Goal: Transaction & Acquisition: Purchase product/service

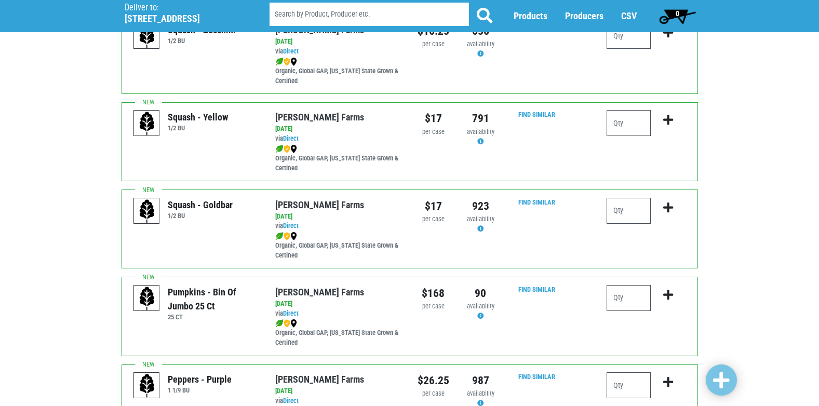
scroll to position [883, 0]
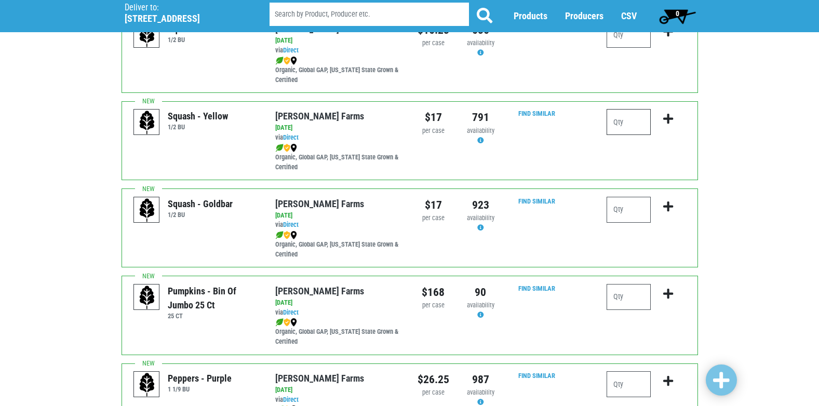
click at [631, 135] on input "number" at bounding box center [629, 122] width 44 height 26
type input "1"
click at [668, 124] on icon "submit" at bounding box center [668, 118] width 10 height 11
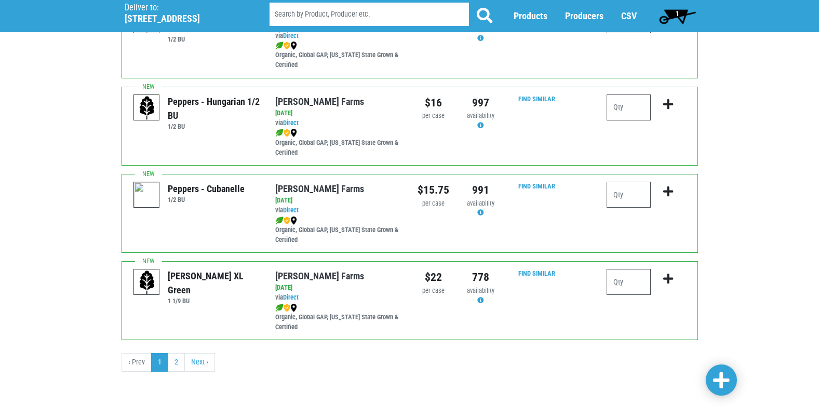
scroll to position [1518, 0]
click at [627, 283] on input "number" at bounding box center [629, 282] width 44 height 26
type input "2"
click at [666, 278] on icon "submit" at bounding box center [668, 278] width 10 height 11
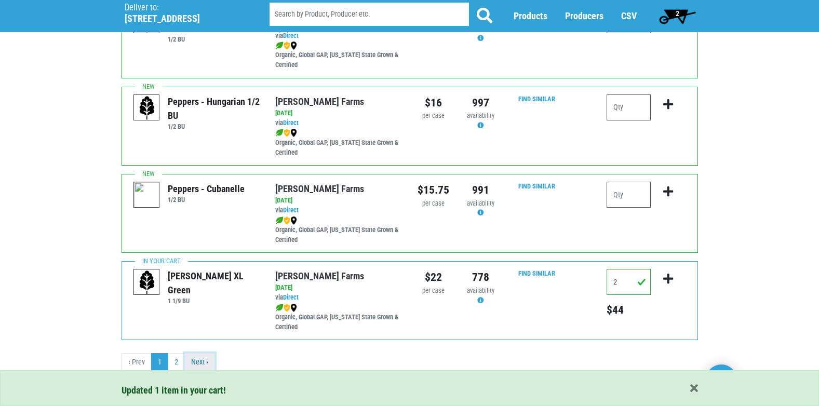
click at [202, 354] on link "Next ›" at bounding box center [199, 362] width 31 height 19
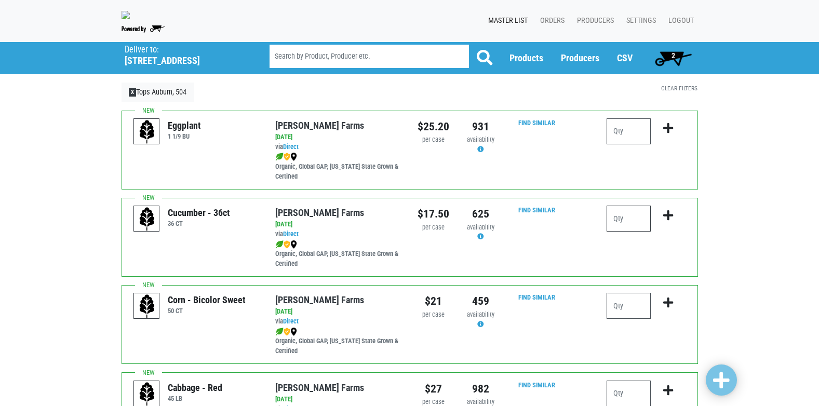
click at [619, 229] on input "number" at bounding box center [629, 219] width 44 height 26
type input "4"
click at [668, 221] on icon "submit" at bounding box center [668, 215] width 10 height 11
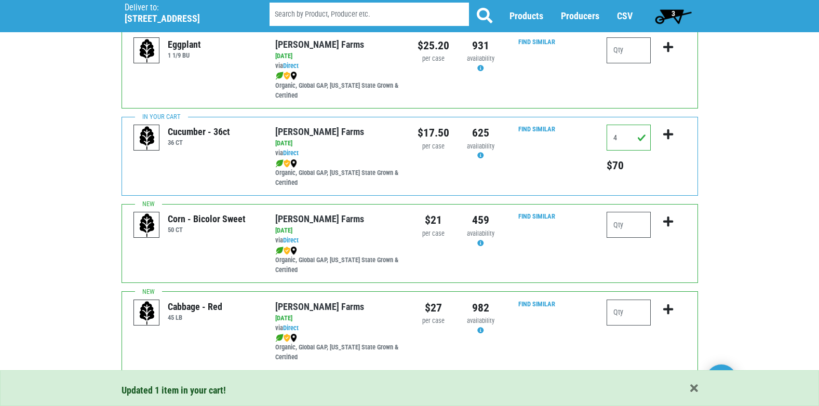
scroll to position [156, 0]
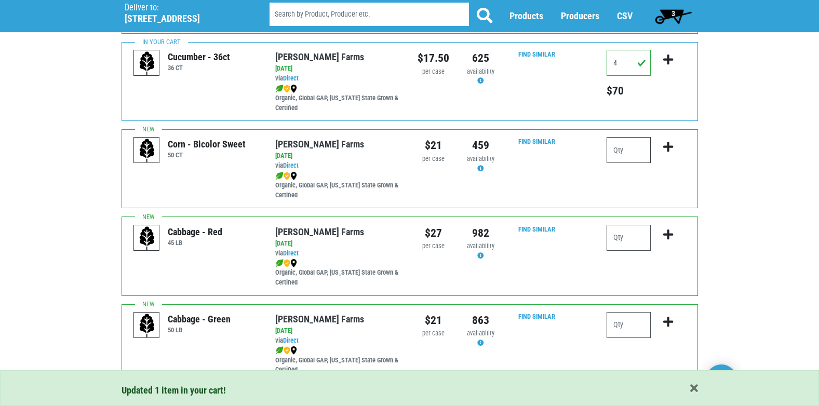
click at [618, 158] on input "number" at bounding box center [629, 150] width 44 height 26
type input "10"
click at [668, 153] on icon "submit" at bounding box center [668, 146] width 10 height 11
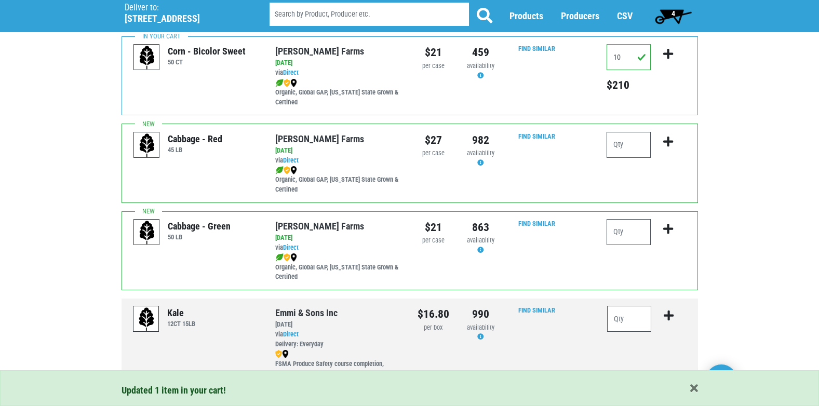
scroll to position [260, 0]
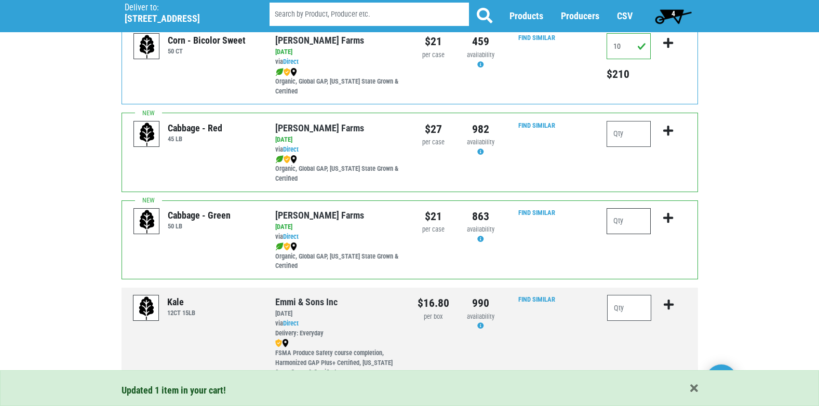
click at [626, 230] on input "number" at bounding box center [629, 221] width 44 height 26
type input "1"
click at [667, 223] on icon "submit" at bounding box center [668, 217] width 10 height 11
click at [675, 12] on span "5" at bounding box center [674, 13] width 4 height 8
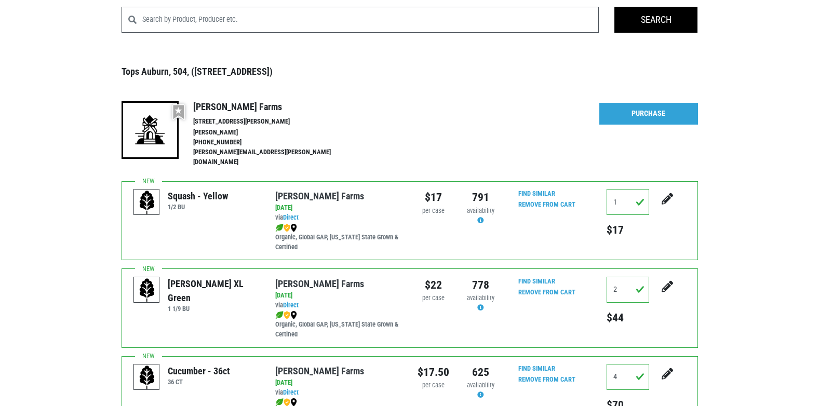
scroll to position [35, 0]
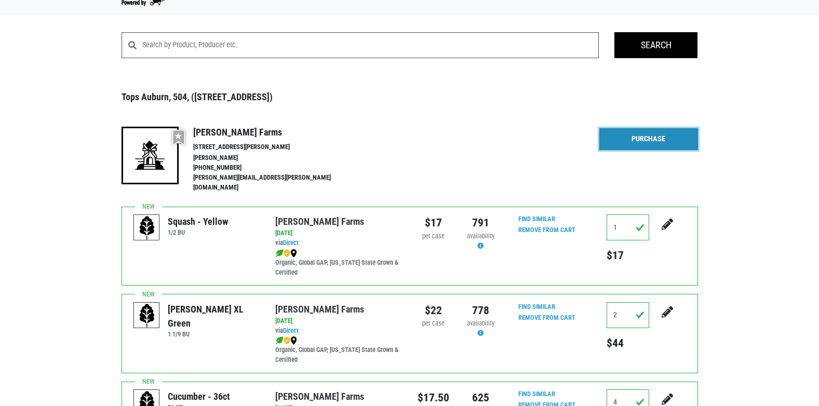
click at [646, 139] on link "Purchase" at bounding box center [649, 139] width 99 height 22
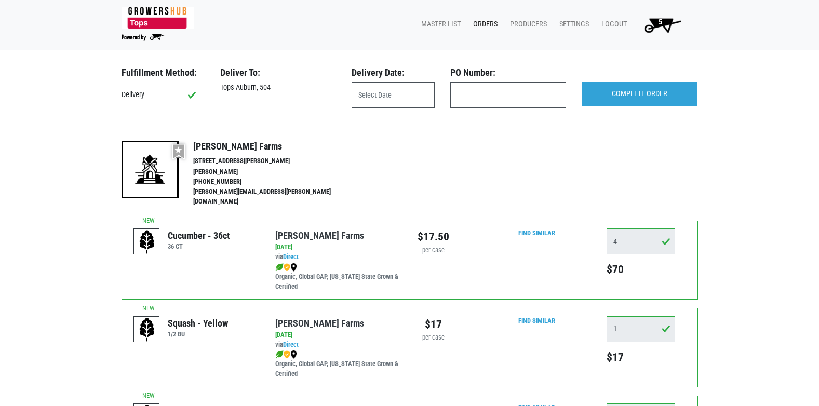
click at [368, 77] on h3 "Delivery Date:" at bounding box center [393, 72] width 83 height 11
click at [368, 90] on input "text" at bounding box center [393, 95] width 83 height 26
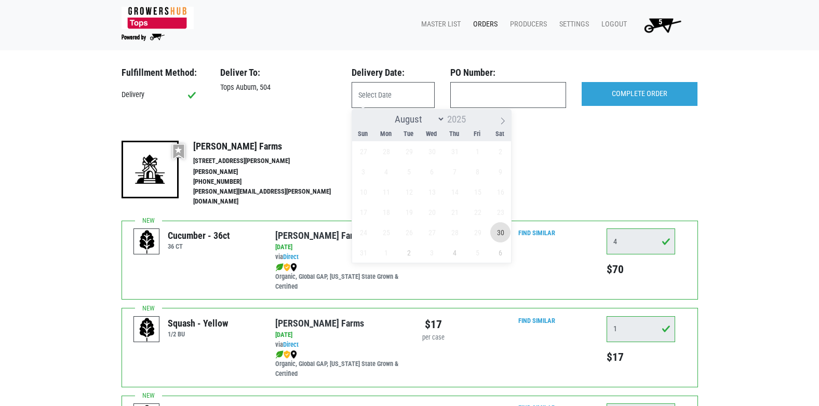
click at [500, 232] on span "30" at bounding box center [500, 232] width 20 height 20
type input "[DATE]"
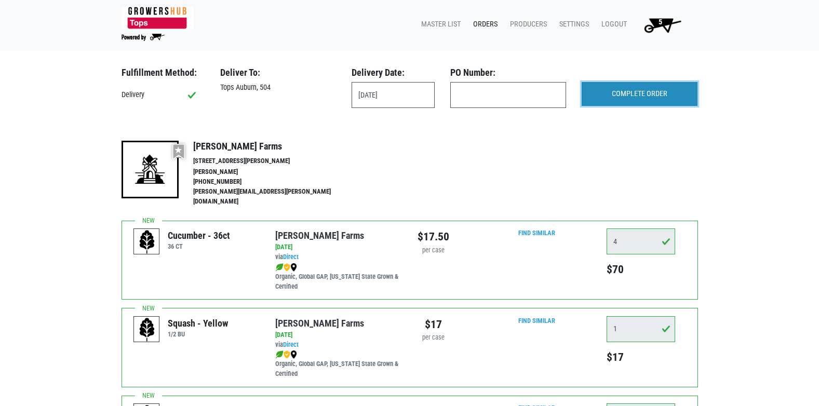
click at [618, 93] on input "COMPLETE ORDER" at bounding box center [640, 94] width 116 height 24
